Goal: Task Accomplishment & Management: Use online tool/utility

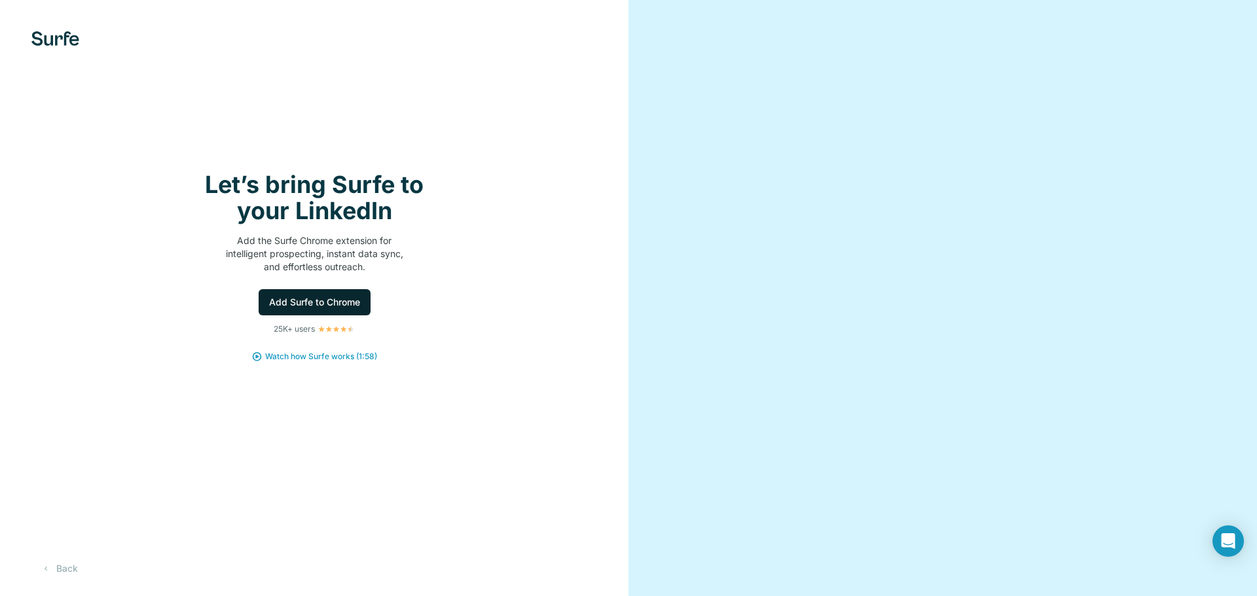
click at [342, 303] on span "Add Surfe to Chrome" at bounding box center [314, 302] width 91 height 13
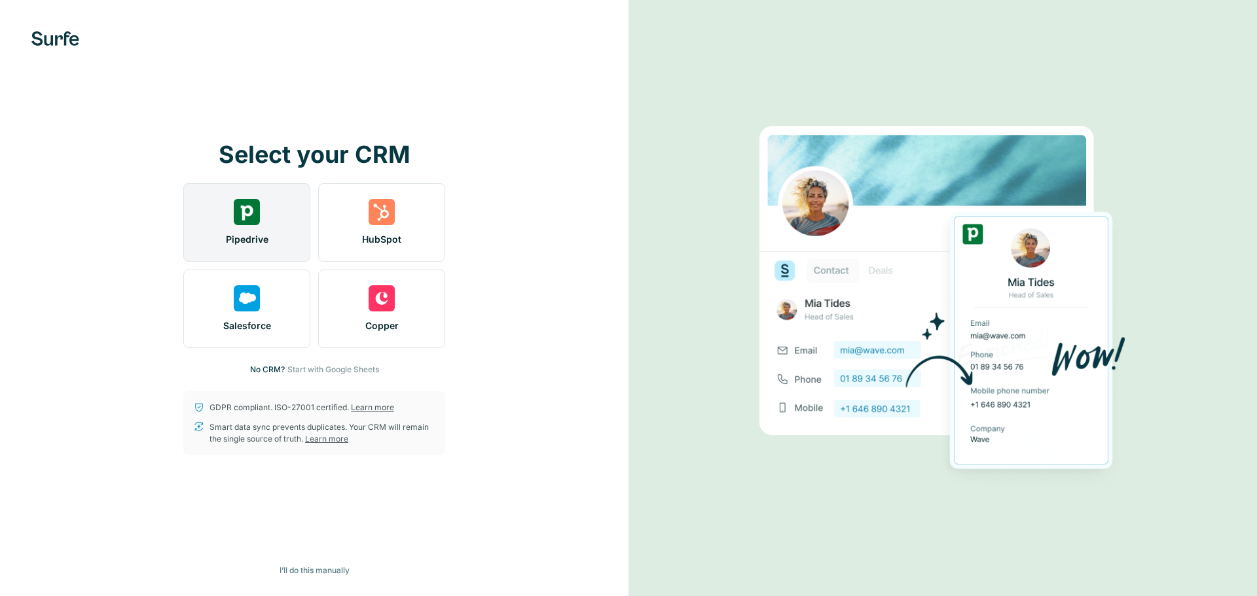
click at [245, 230] on div "Pipedrive" at bounding box center [246, 222] width 127 height 79
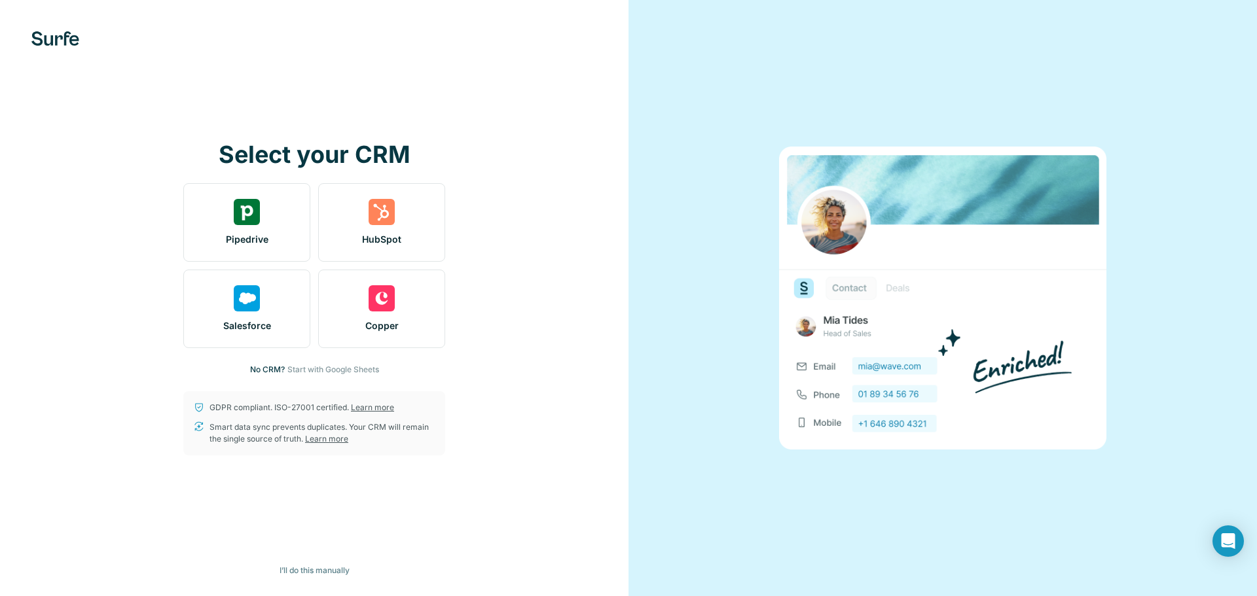
click at [883, 284] on img at bounding box center [942, 298] width 327 height 303
click at [850, 287] on img at bounding box center [942, 298] width 327 height 303
click at [874, 391] on img at bounding box center [942, 298] width 327 height 303
click at [859, 257] on img at bounding box center [942, 298] width 327 height 303
click at [901, 248] on img at bounding box center [942, 298] width 327 height 303
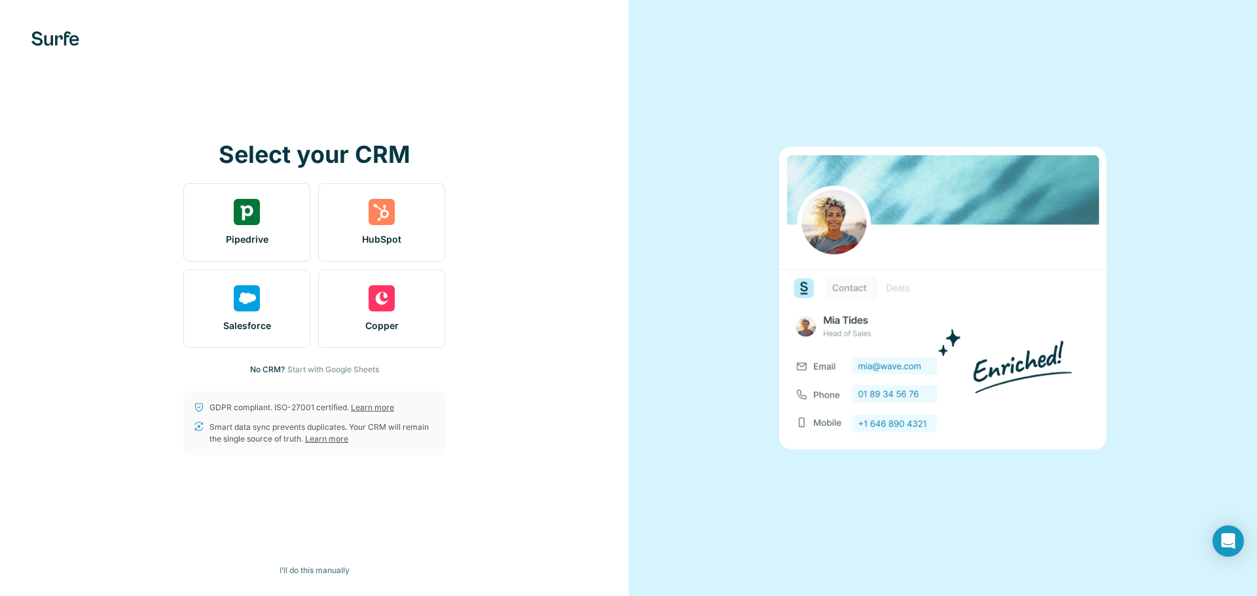
click at [884, 314] on img at bounding box center [942, 298] width 327 height 303
click at [333, 569] on span "I’ll do this manually" at bounding box center [315, 571] width 70 height 12
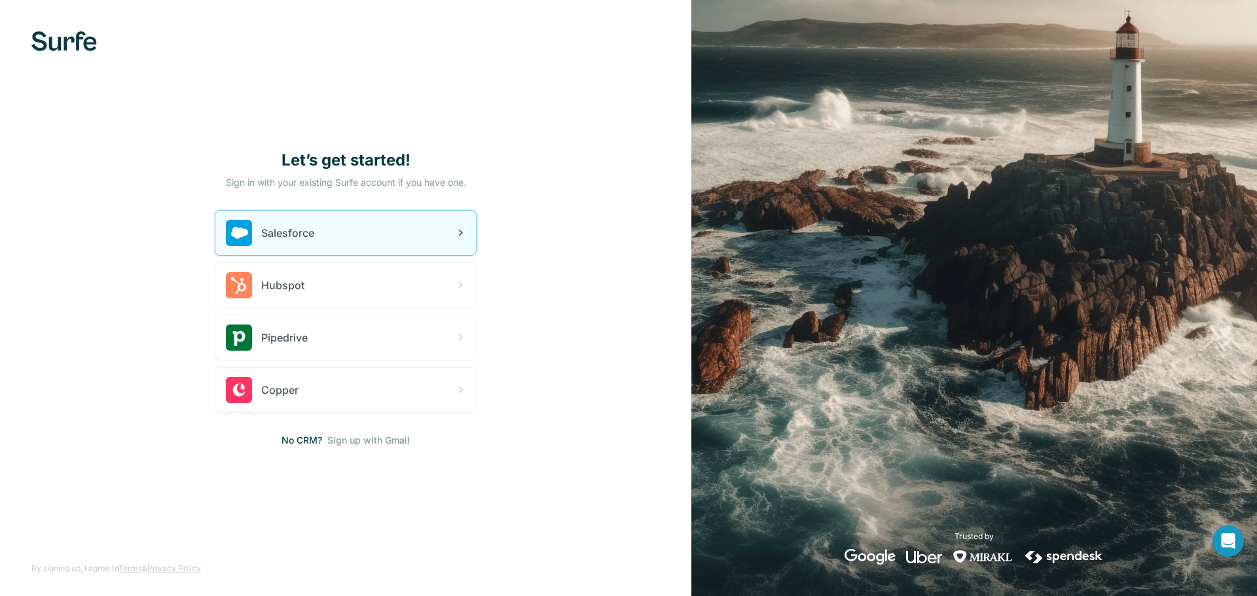
click at [407, 228] on div "Salesforce" at bounding box center [345, 233] width 261 height 45
